Goal: Task Accomplishment & Management: Use online tool/utility

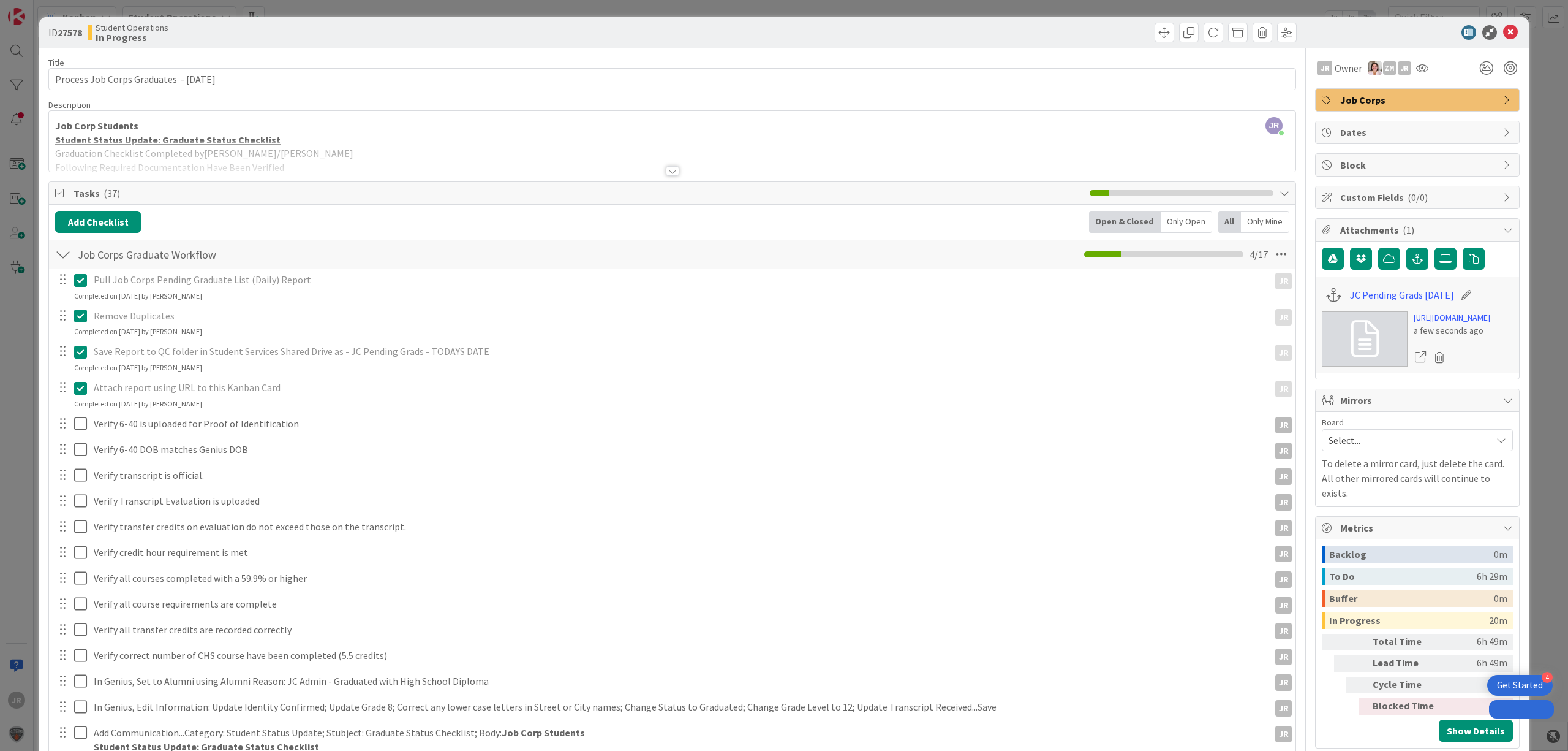
click at [697, 8] on div "ID 27578 Student Operations In Progress Title 41 / 128 Process Job Corps Gradua…" at bounding box center [784, 376] width 1568 height 751
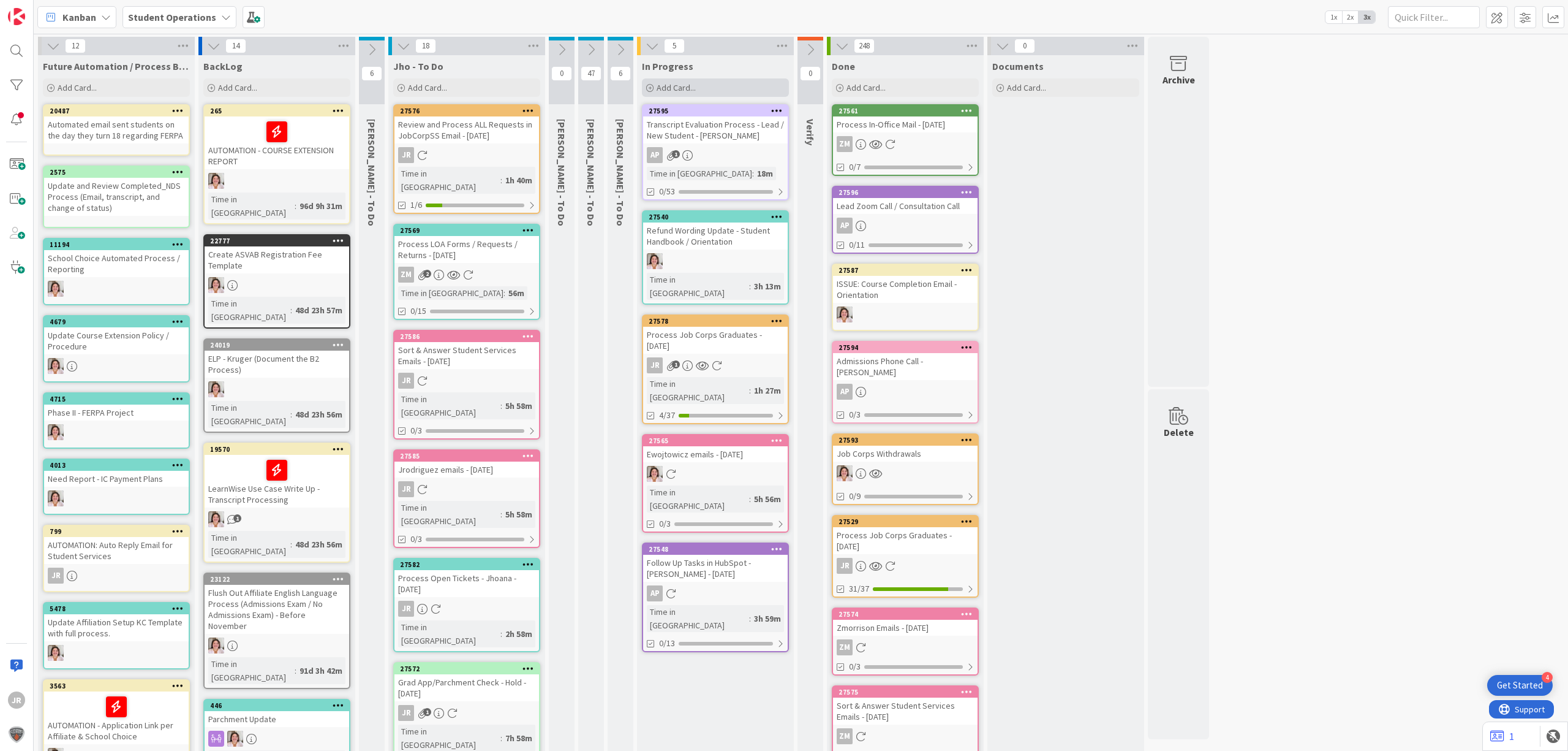
click at [735, 93] on div "Add Card..." at bounding box center [716, 87] width 147 height 18
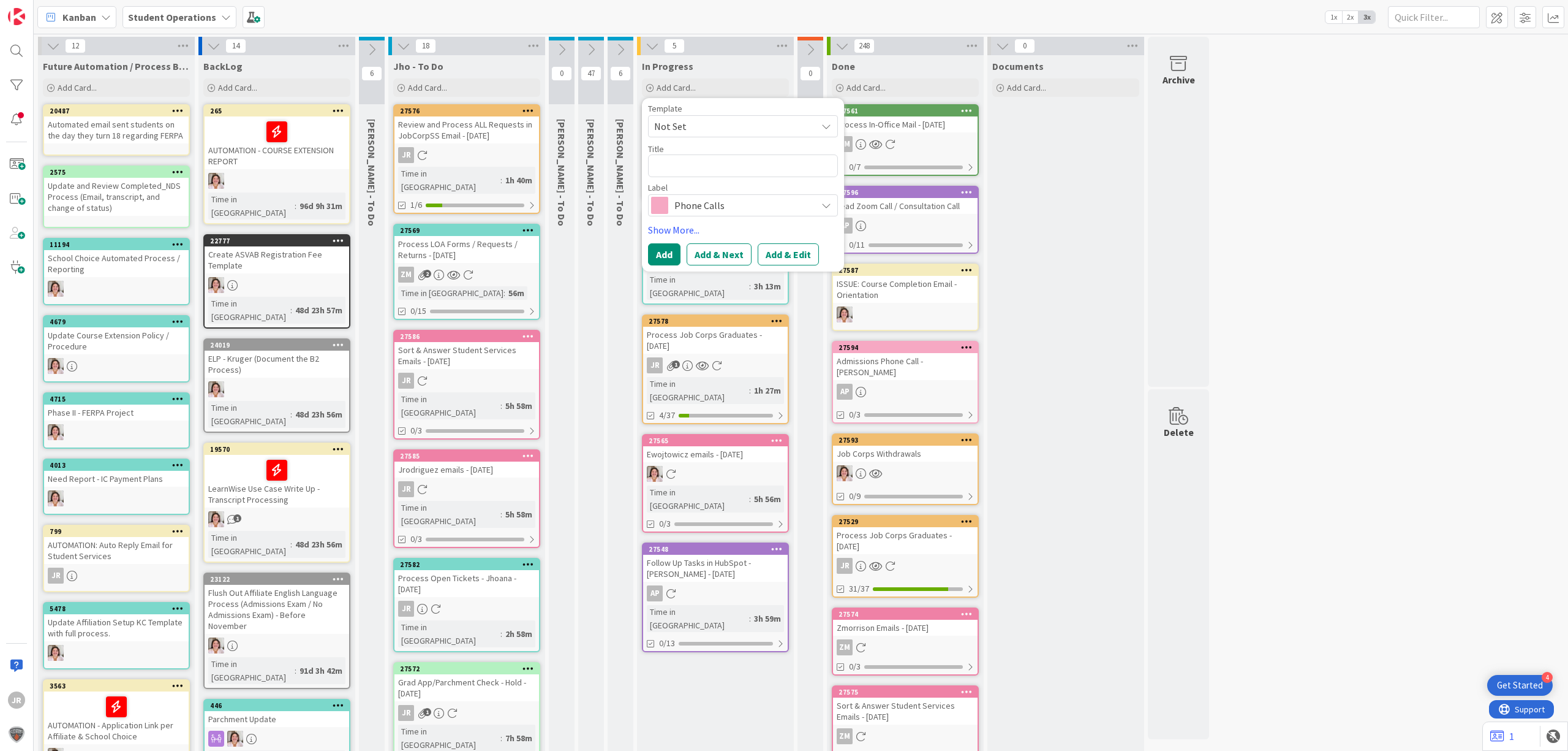
click at [748, 126] on span "Not Set" at bounding box center [731, 126] width 153 height 16
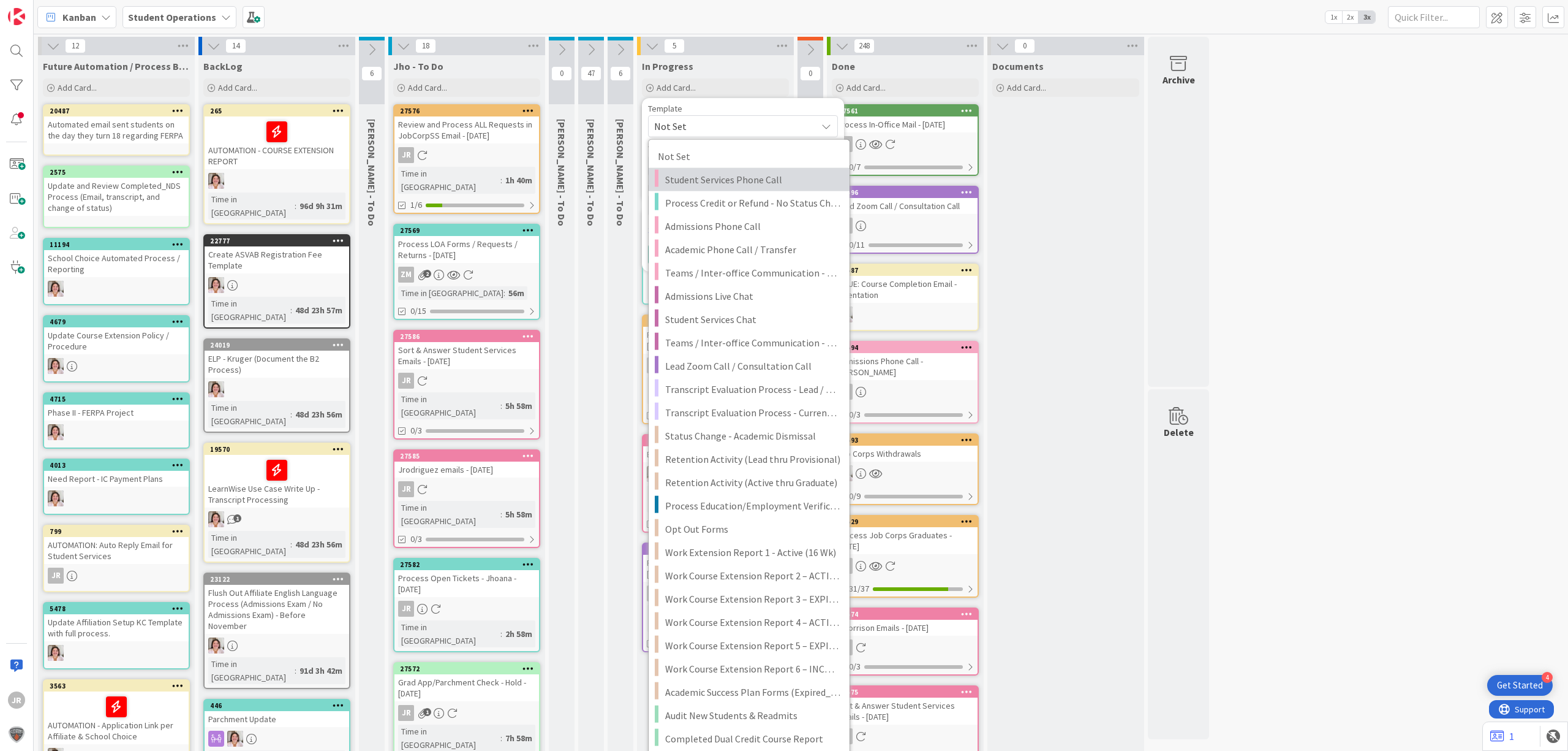
click at [760, 179] on span "Student Services Phone Call" at bounding box center [753, 179] width 175 height 16
type textarea "x"
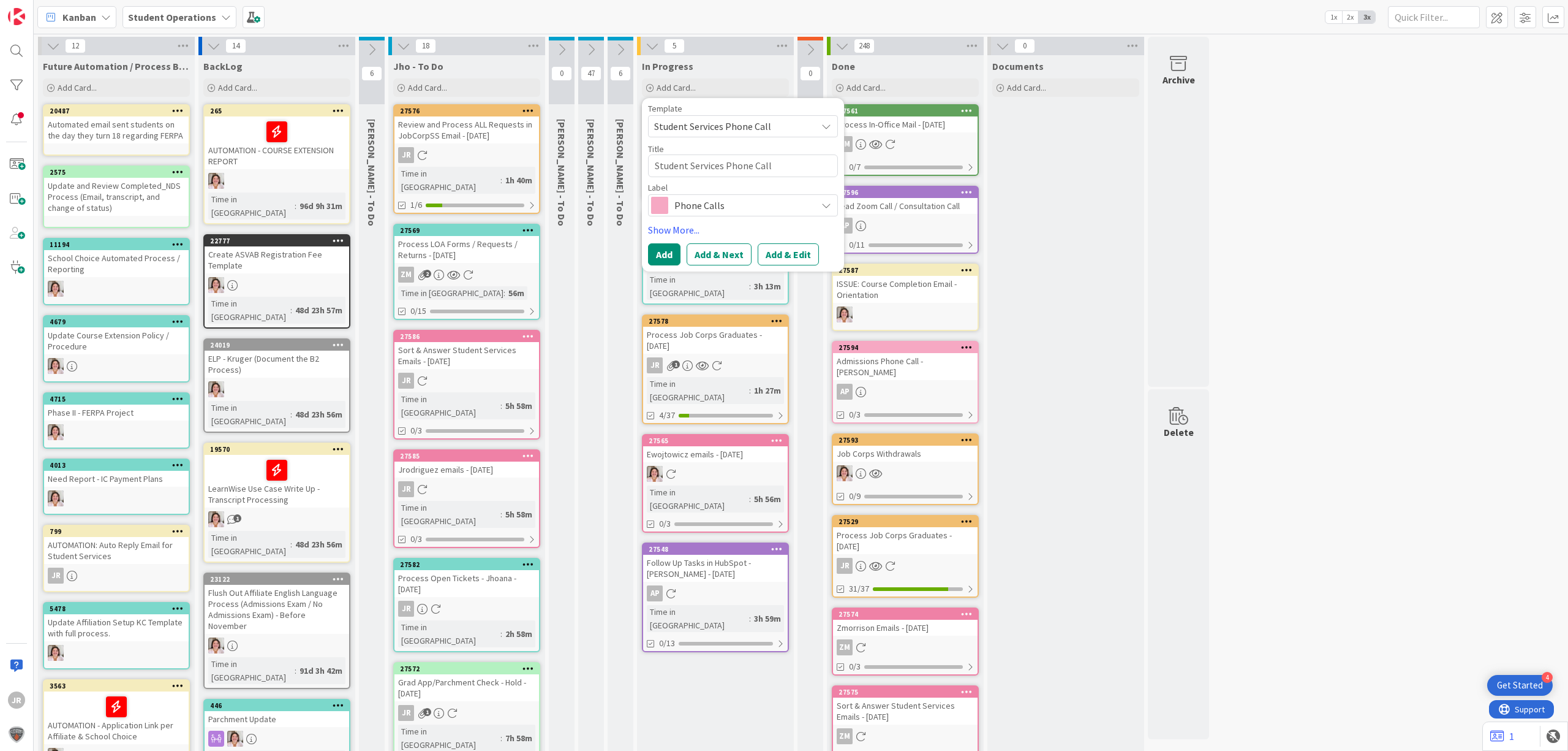
click at [786, 241] on div "Template Student Services Phone Call Not Set Student Services Phone Call Proces…" at bounding box center [743, 185] width 190 height 161
click at [786, 255] on button "Add & Edit" at bounding box center [788, 254] width 62 height 22
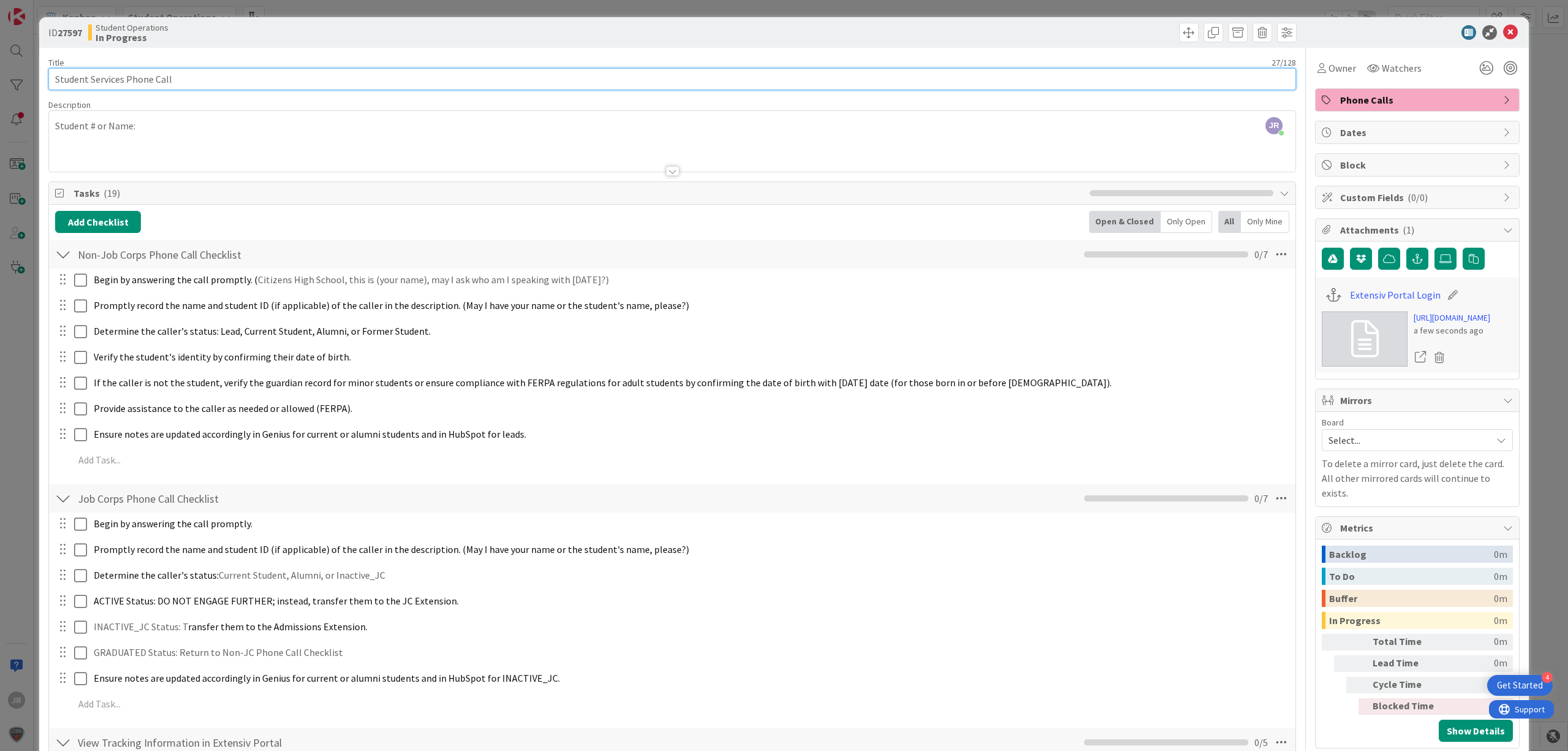
click at [371, 81] on input "Student Services Phone Call" at bounding box center [672, 79] width 1248 height 22
paste input "[PERSON_NAME]"
click at [220, 78] on input "Student Services Phone Call - Nikolai" at bounding box center [672, 79] width 1248 height 22
paste input "Bakhchyvanzhy"
type input "Student Services Phone Call - [PERSON_NAME]"
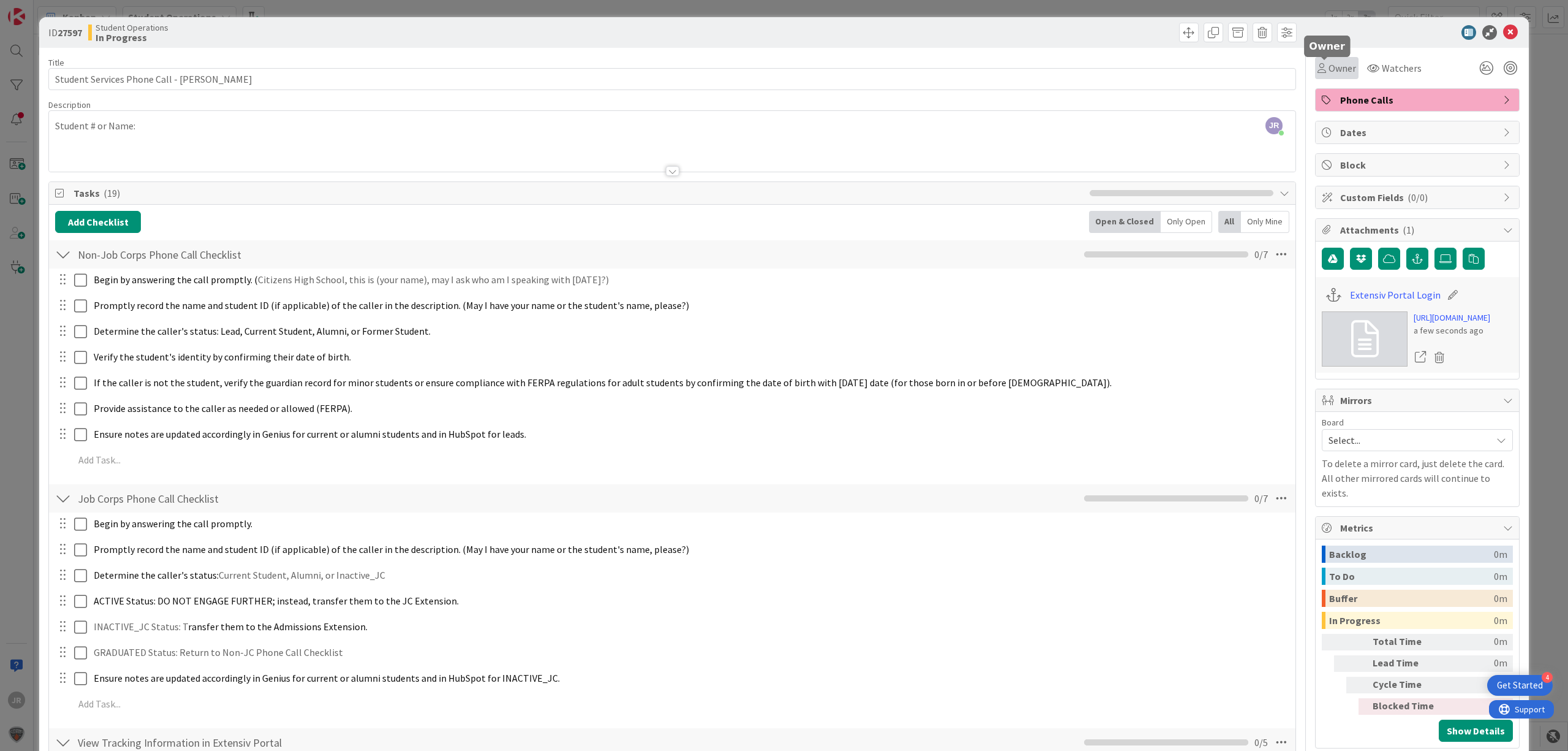
drag, startPoint x: 1323, startPoint y: 67, endPoint x: 1330, endPoint y: 78, distance: 13.0
click at [1329, 65] on span "Owner" at bounding box center [1342, 68] width 27 height 14
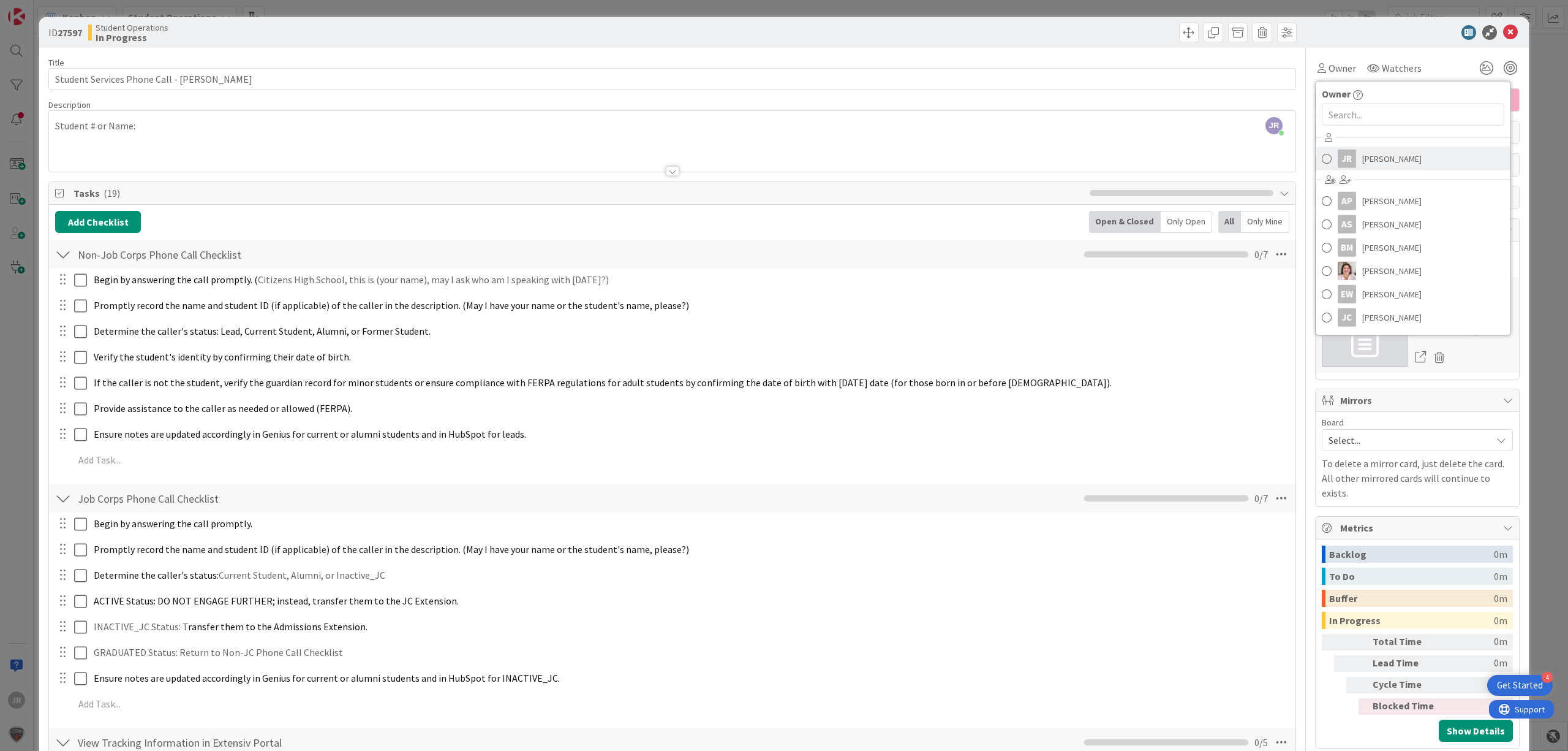
drag, startPoint x: 1363, startPoint y: 160, endPoint x: 1353, endPoint y: 156, distance: 10.8
click at [1363, 163] on span "[PERSON_NAME]" at bounding box center [1392, 159] width 59 height 18
